Goal: Check status: Check status

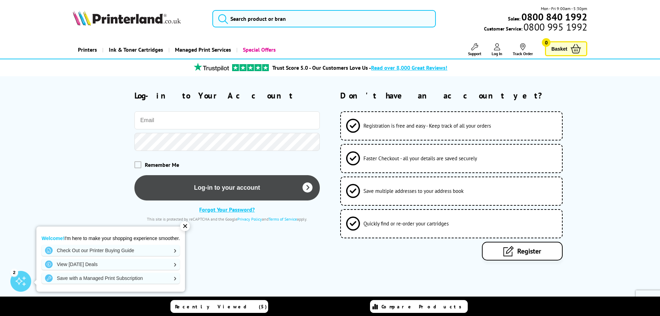
type input "[PERSON_NAME][EMAIL_ADDRESS][PERSON_NAME][DOMAIN_NAME]"
click at [215, 186] on button "Log-in to your account" at bounding box center [226, 187] width 185 height 25
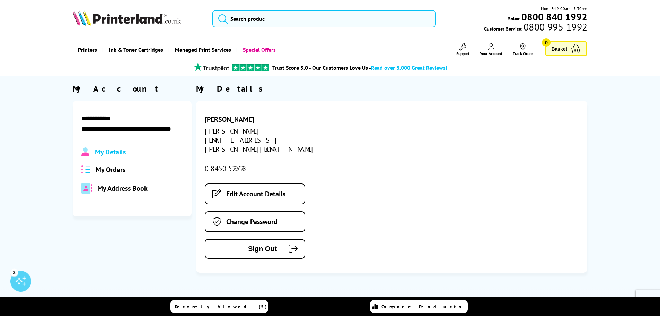
click at [121, 171] on span "My Orders" at bounding box center [111, 169] width 30 height 9
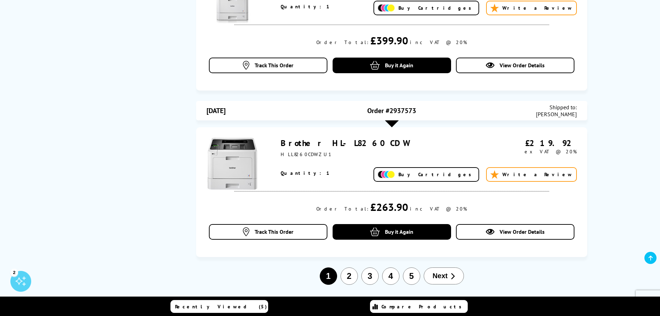
scroll to position [832, 0]
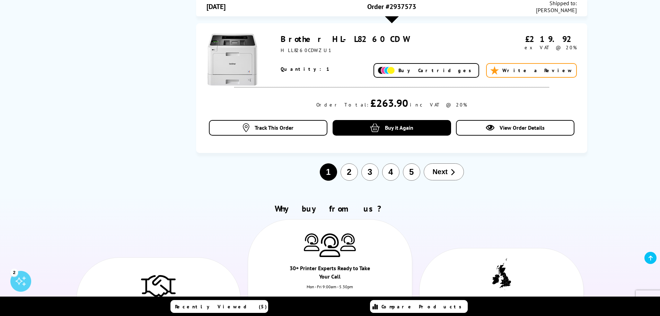
click at [350, 174] on button "2" at bounding box center [349, 171] width 17 height 17
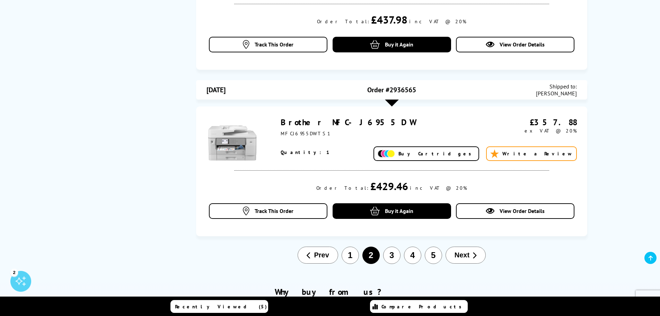
scroll to position [915, 0]
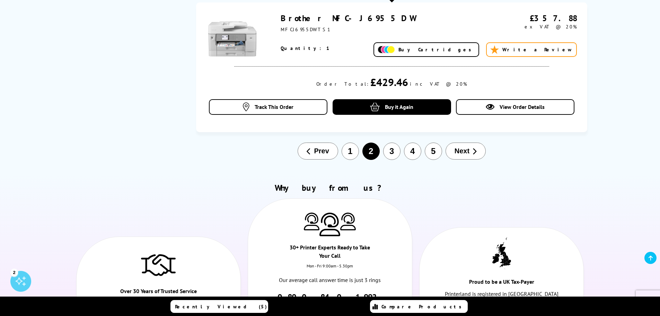
click at [417, 151] on button "4" at bounding box center [412, 150] width 17 height 17
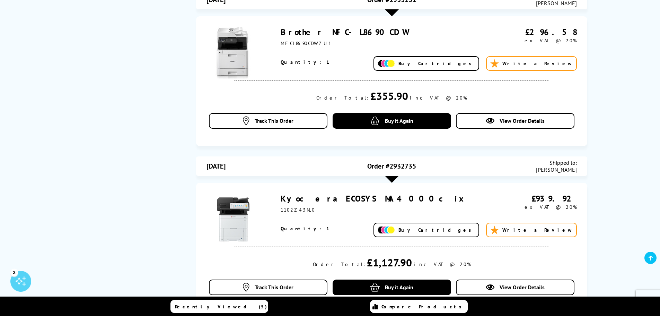
scroll to position [742, 0]
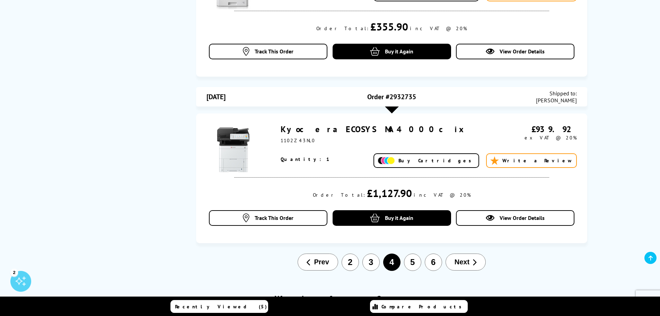
click at [414, 262] on button "5" at bounding box center [412, 261] width 17 height 17
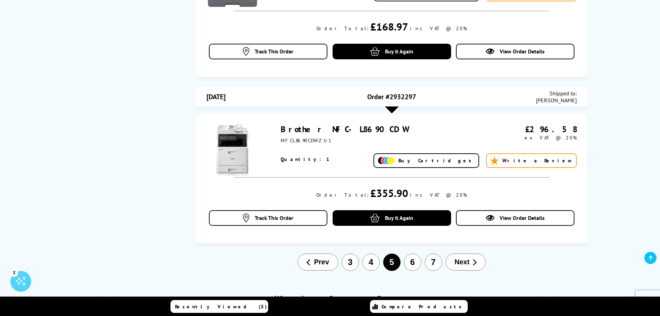
click at [414, 264] on button "6" at bounding box center [412, 261] width 17 height 17
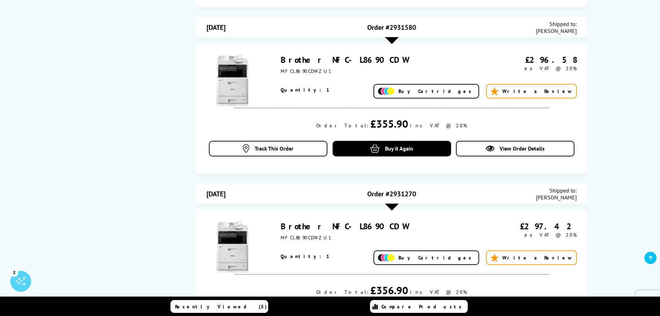
scroll to position [776, 0]
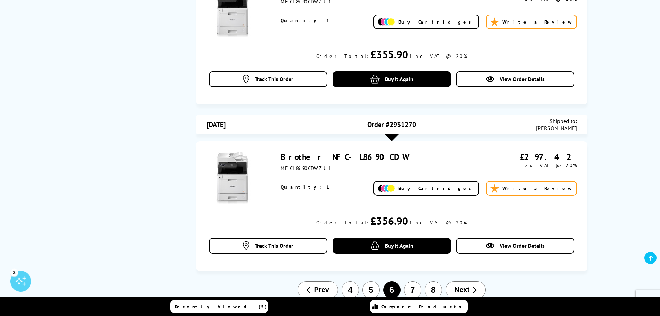
click at [413, 290] on button "7" at bounding box center [412, 289] width 17 height 17
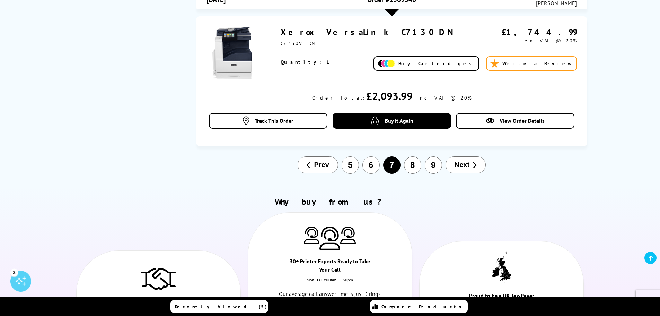
click at [428, 161] on button "9" at bounding box center [433, 164] width 17 height 17
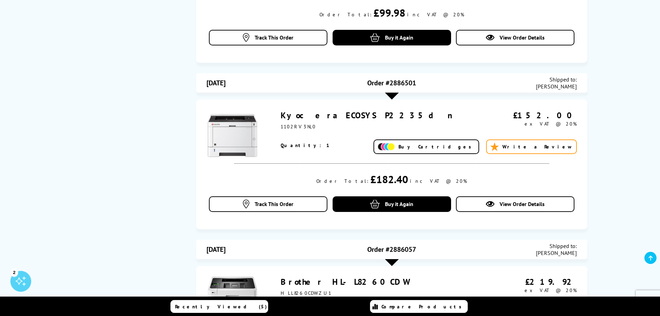
scroll to position [291, 0]
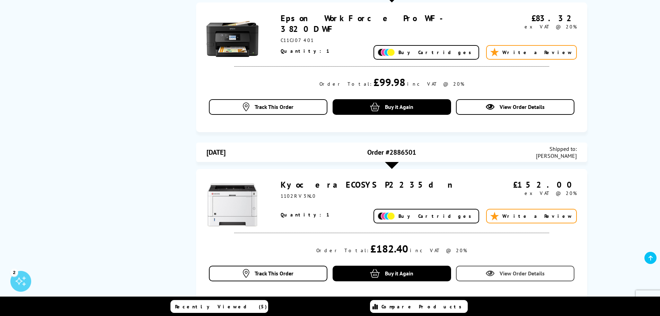
click at [509, 272] on span "View Order Details" at bounding box center [522, 273] width 45 height 7
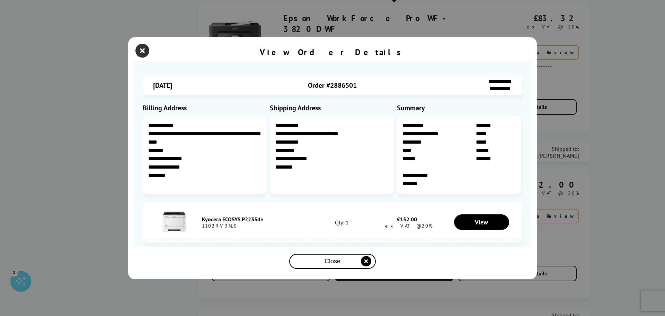
click at [137, 52] on icon "close modal" at bounding box center [143, 51] width 14 height 14
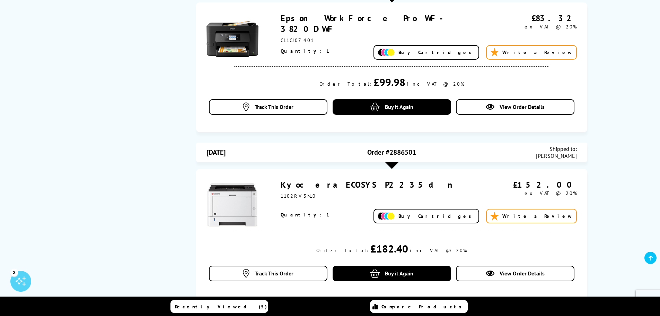
click at [403, 150] on span "Order #2886501" at bounding box center [391, 152] width 49 height 9
click at [511, 274] on span "View Order Details" at bounding box center [522, 273] width 45 height 7
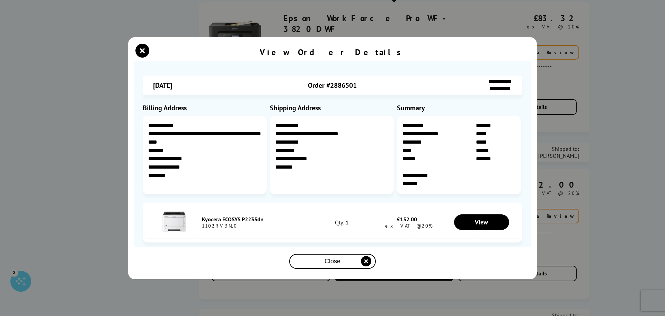
click at [364, 263] on icon "close modal" at bounding box center [366, 261] width 10 height 10
